Goal: Information Seeking & Learning: Learn about a topic

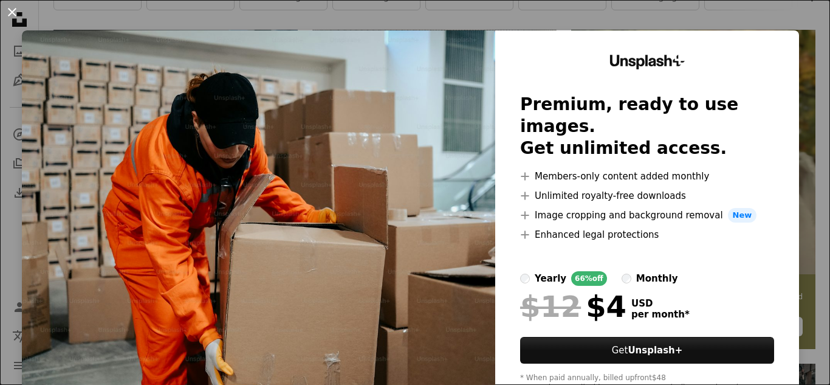
click at [17, 11] on button "An X shape" at bounding box center [12, 12] width 15 height 15
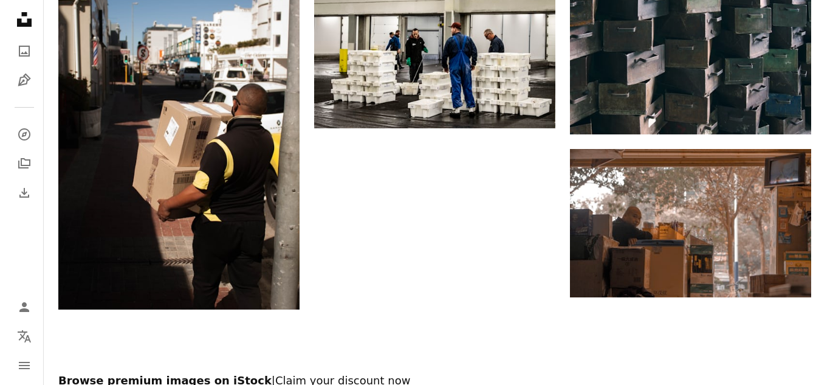
scroll to position [1321, 0]
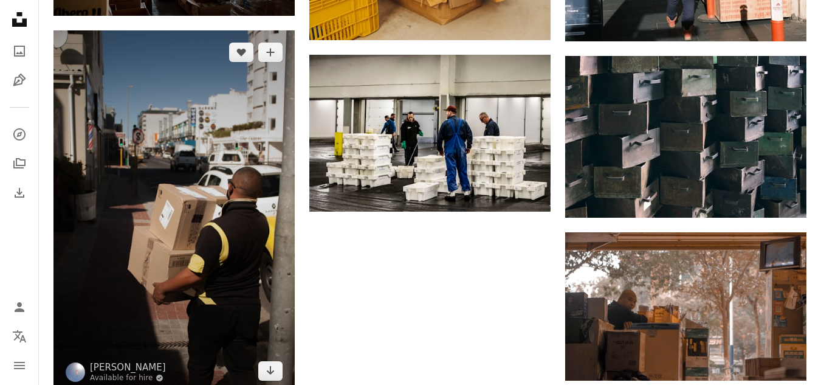
click at [200, 289] on img at bounding box center [173, 211] width 241 height 362
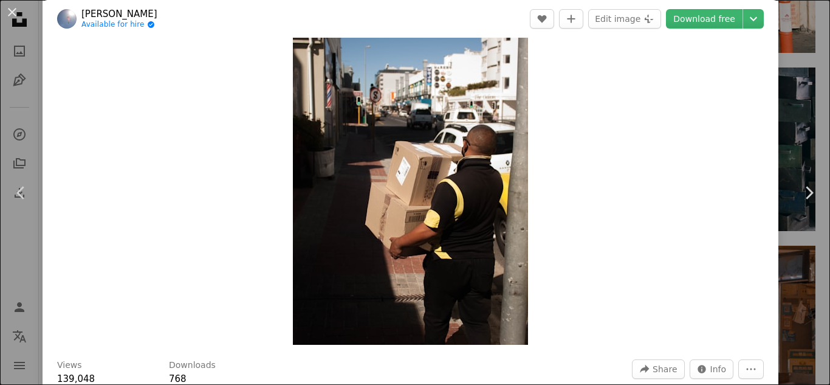
scroll to position [49, 0]
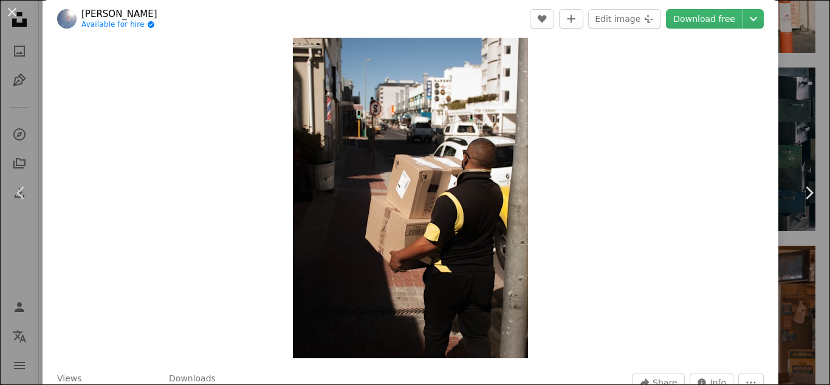
click at [402, 159] on img "Zoom in on this image" at bounding box center [410, 181] width 235 height 353
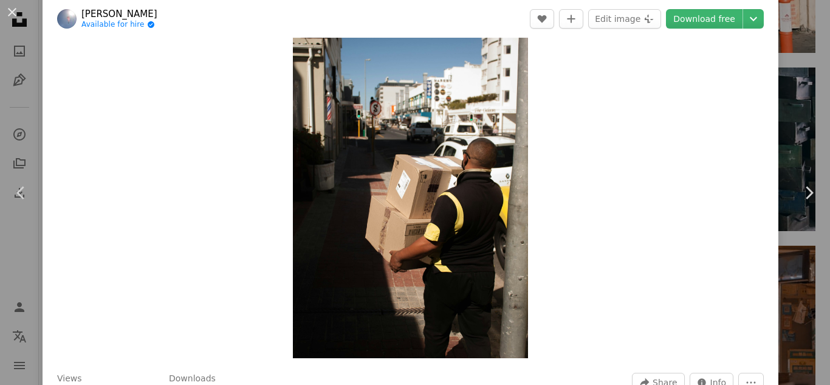
click at [402, 159] on img "Zoom in on this image" at bounding box center [410, 181] width 235 height 353
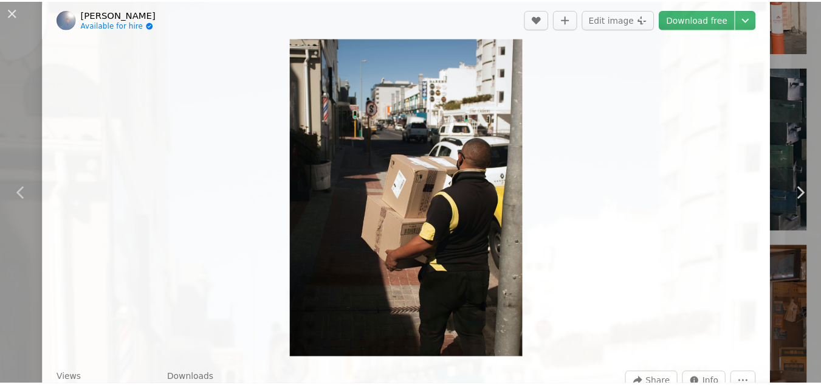
scroll to position [418, 0]
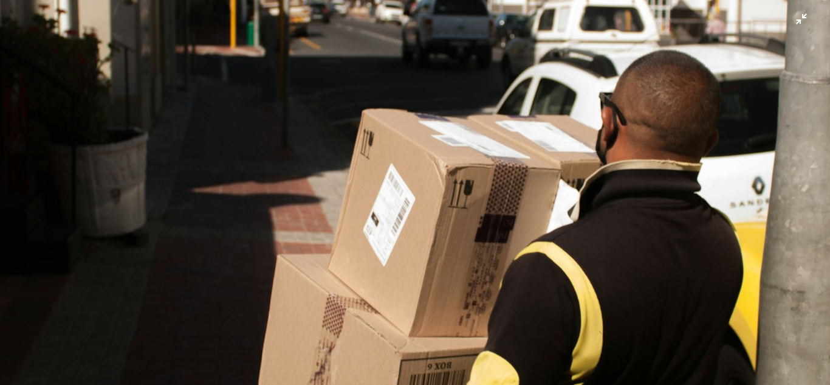
click at [402, 159] on img "Zoom out on this image" at bounding box center [414, 204] width 831 height 1247
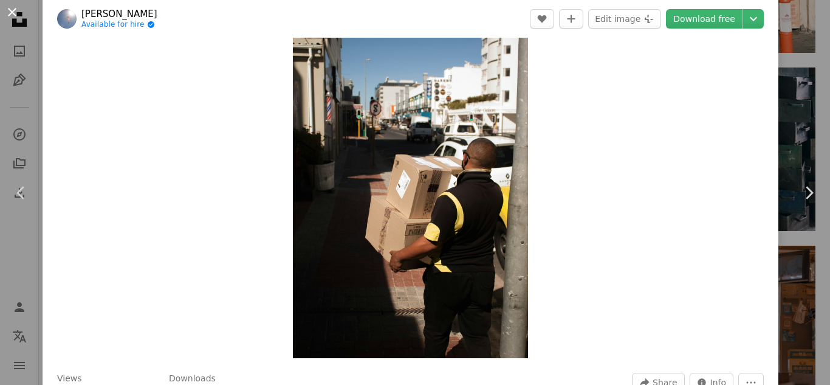
click at [6, 7] on button "An X shape" at bounding box center [12, 12] width 15 height 15
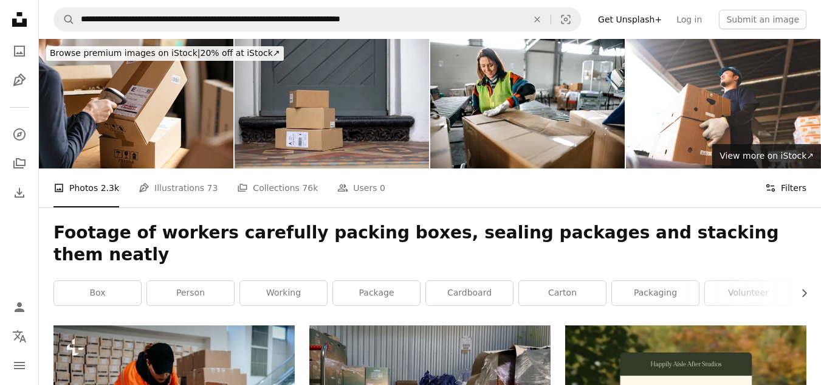
click at [786, 185] on button "Filters Filters" at bounding box center [785, 187] width 41 height 39
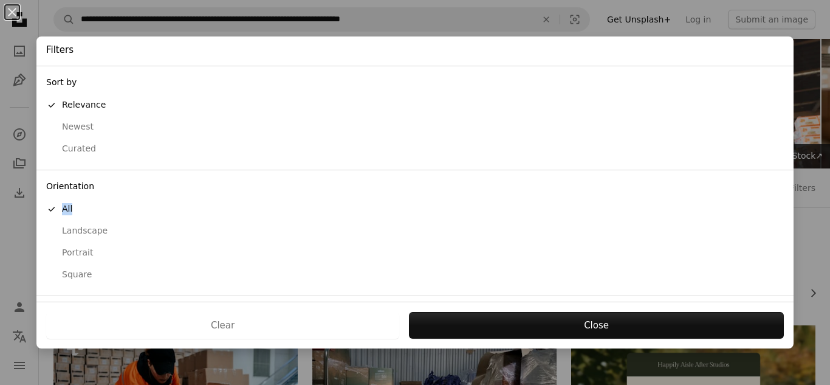
drag, startPoint x: 784, startPoint y: 187, endPoint x: 784, endPoint y: 205, distance: 18.2
click at [784, 205] on div "An X shape Filters Sort by A checkmark Relevance Newest Curated Orientation A c…" at bounding box center [415, 192] width 830 height 385
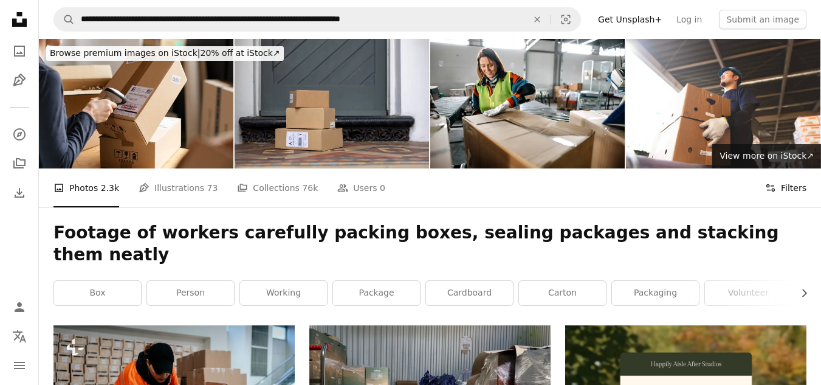
click at [789, 191] on button "Filters Filters" at bounding box center [785, 187] width 41 height 39
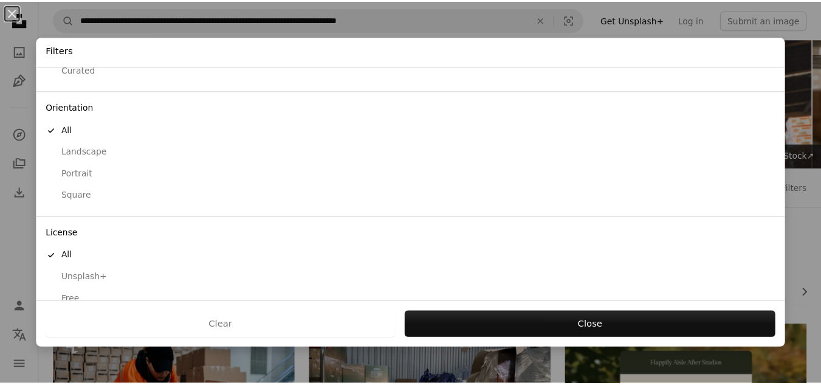
scroll to position [98, 0]
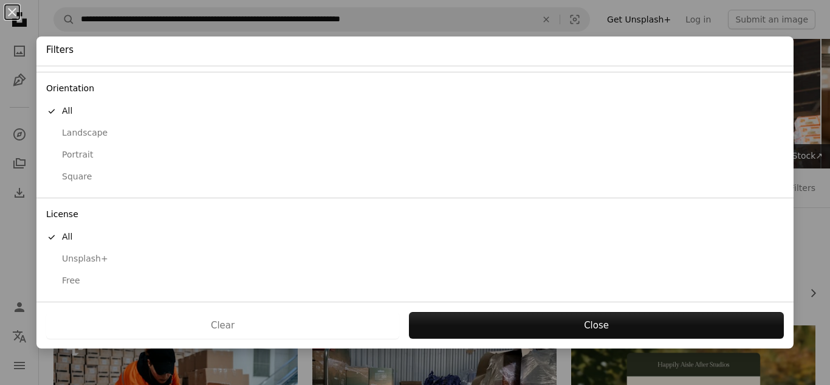
click at [813, 255] on div "An X shape Filters Sort by A checkmark Relevance Newest Curated Orientation A c…" at bounding box center [415, 192] width 830 height 385
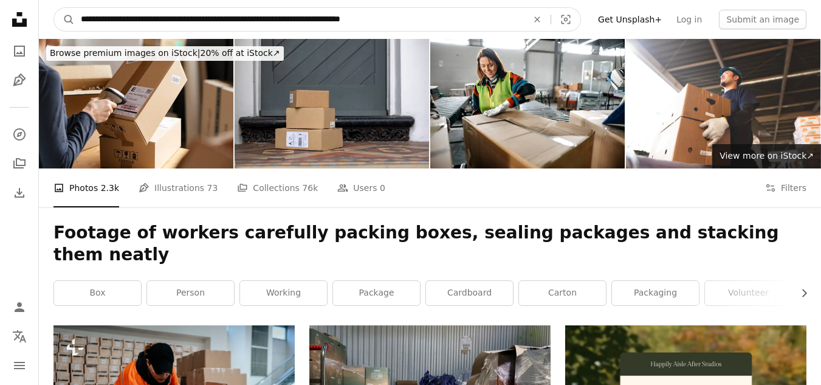
click at [111, 20] on input "**********" at bounding box center [299, 19] width 449 height 23
type input "**********"
click at [54, 8] on button "A magnifying glass" at bounding box center [64, 19] width 21 height 23
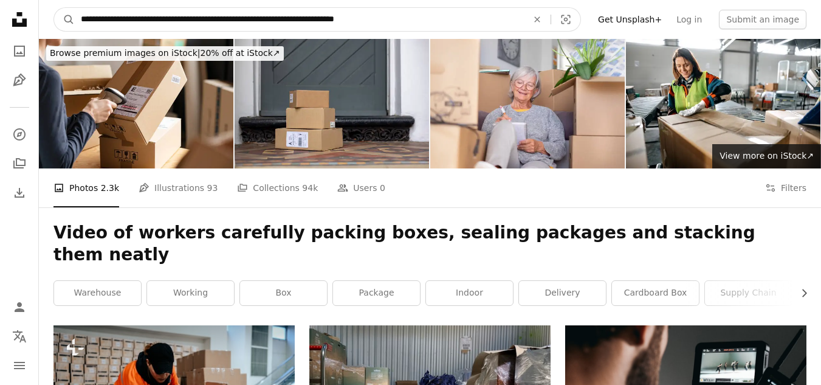
click at [385, 21] on input "**********" at bounding box center [299, 19] width 449 height 23
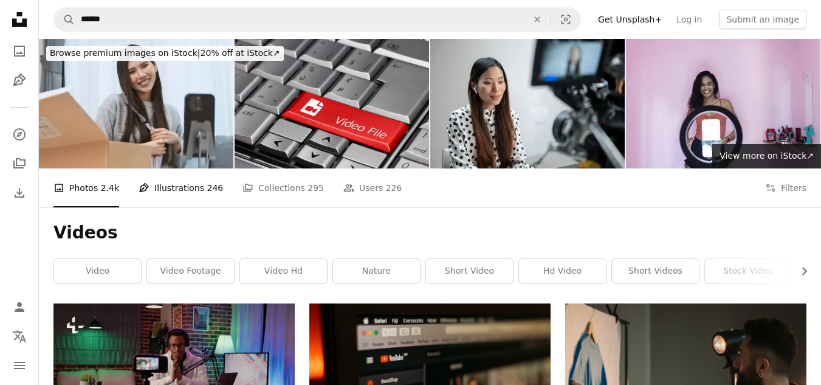
click at [182, 182] on link "Pen Tool Illustrations 246" at bounding box center [181, 187] width 84 height 39
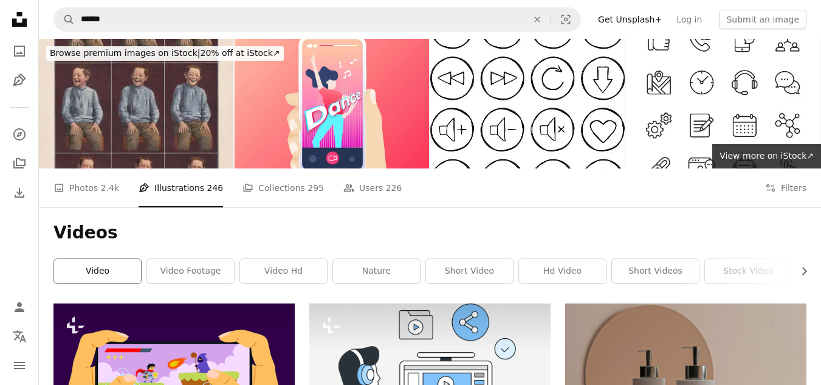
click at [121, 272] on link "video" at bounding box center [97, 271] width 87 height 24
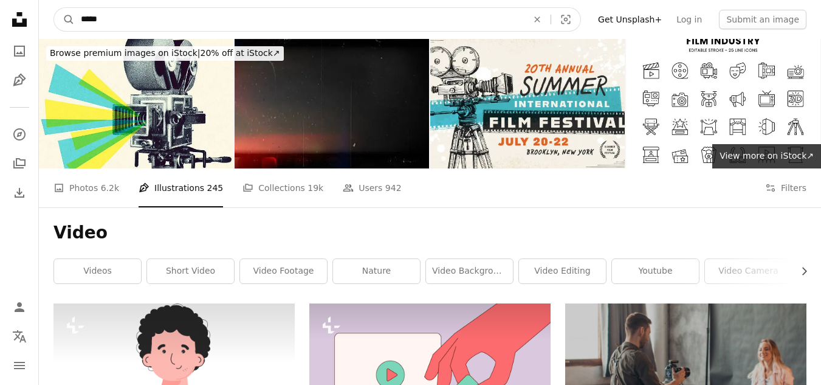
click at [225, 23] on input "*****" at bounding box center [299, 19] width 449 height 23
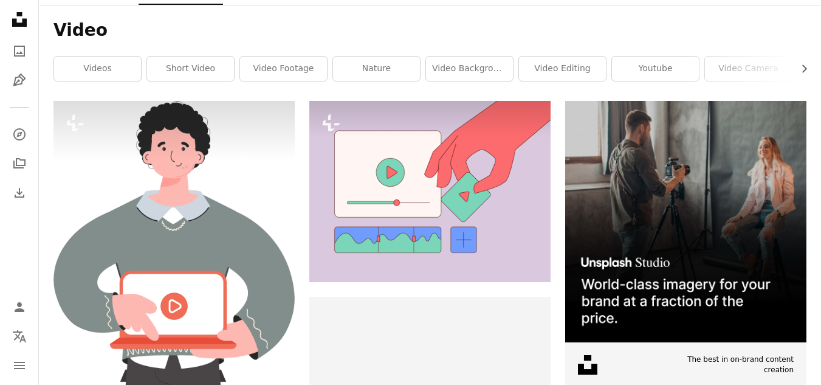
scroll to position [454, 0]
